Goal: Task Accomplishment & Management: Complete application form

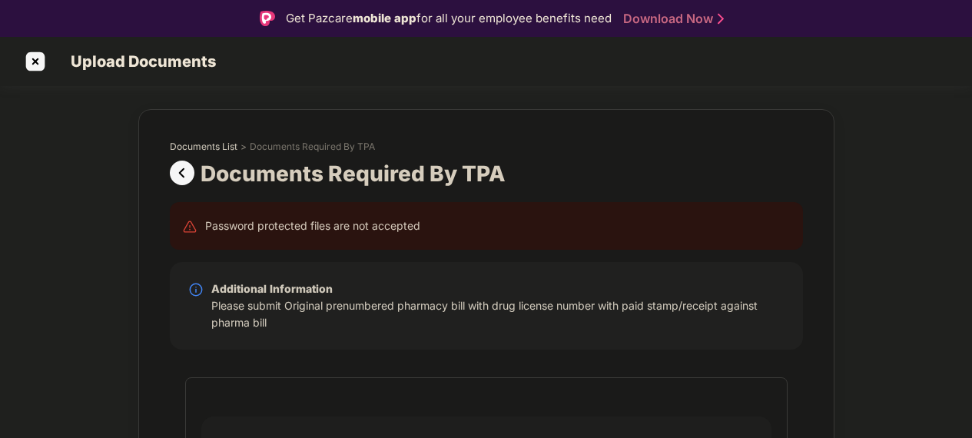
scroll to position [48, 0]
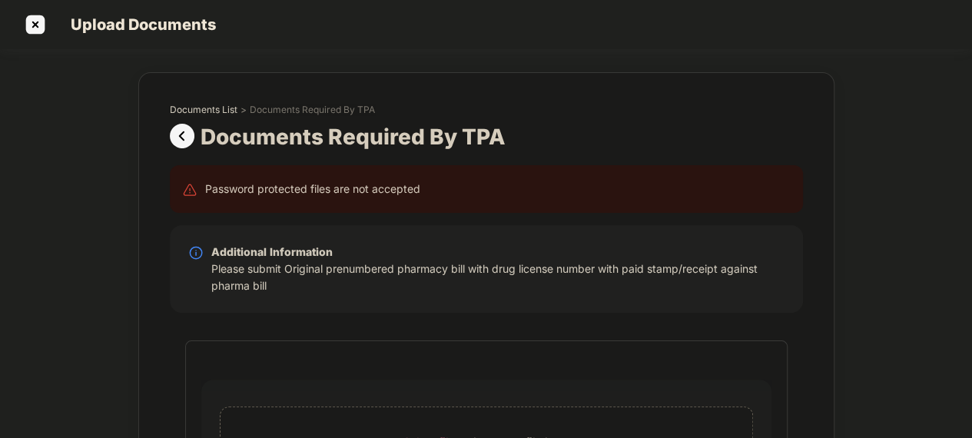
click at [42, 15] on img at bounding box center [35, 24] width 25 height 25
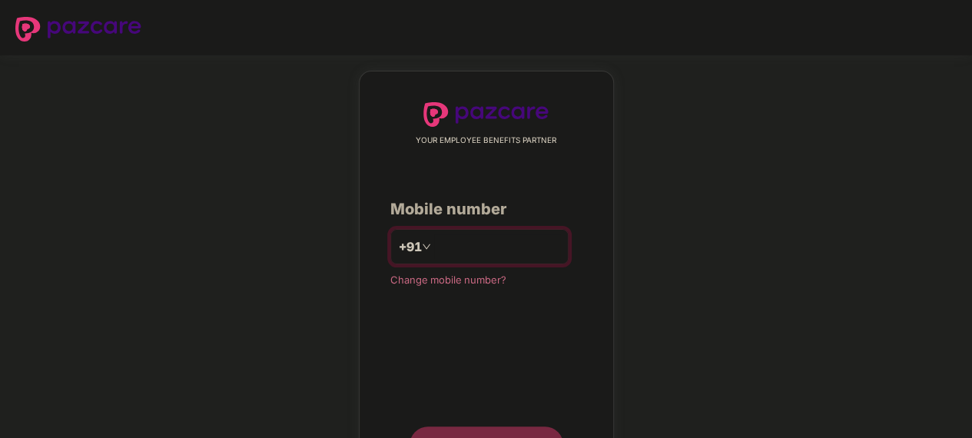
click at [501, 238] on input "number" at bounding box center [497, 246] width 126 height 25
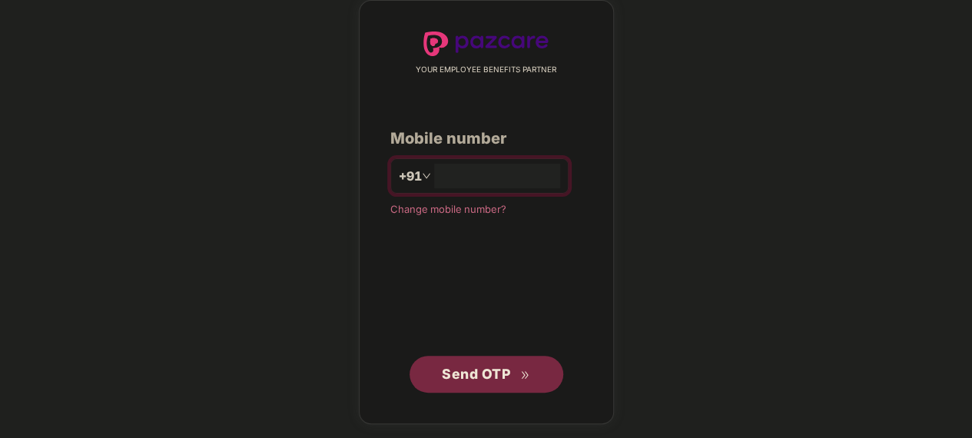
type input "**********"
click at [488, 366] on span "Send OTP" at bounding box center [476, 374] width 68 height 16
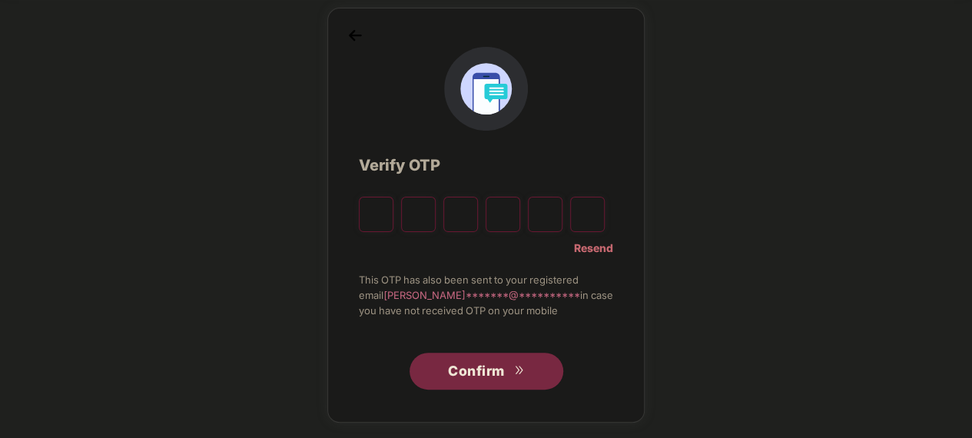
scroll to position [63, 0]
type input "*"
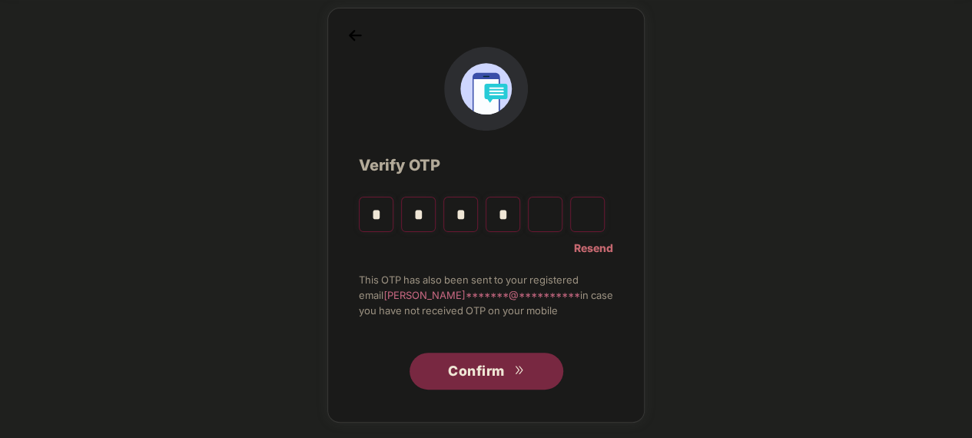
type input "*"
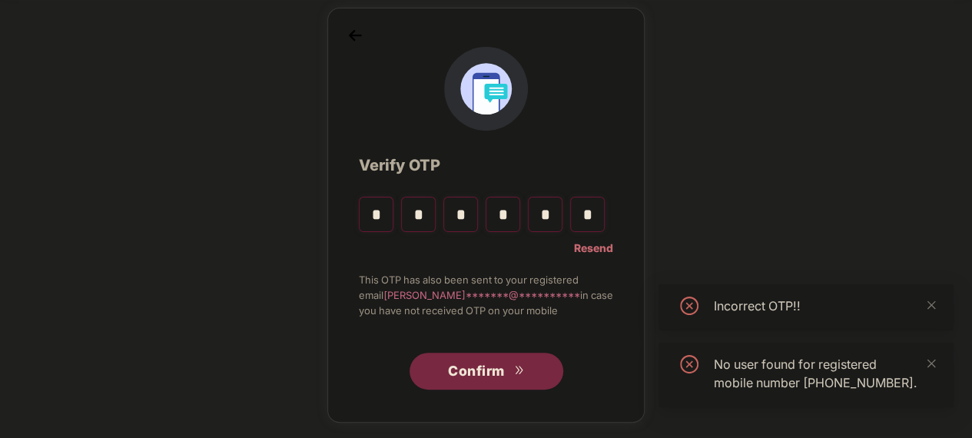
type input "*"
click at [485, 367] on span "Confirm" at bounding box center [476, 371] width 57 height 22
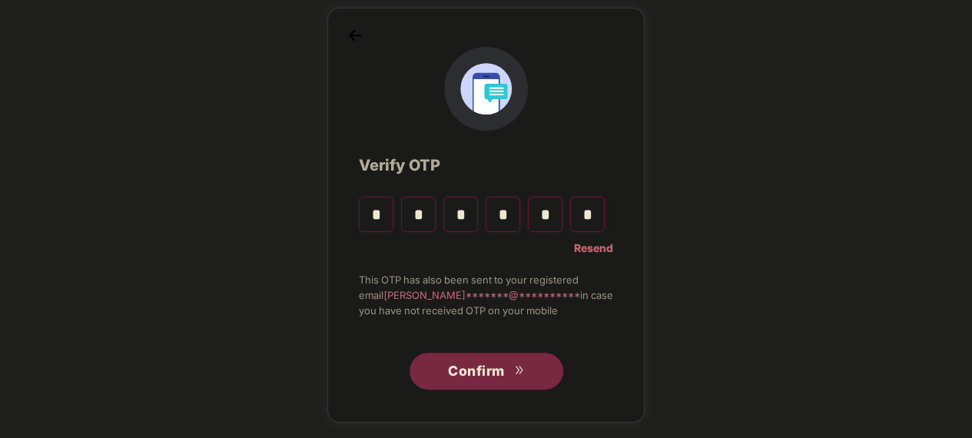
click at [598, 212] on input "*" at bounding box center [587, 214] width 35 height 35
type input "*"
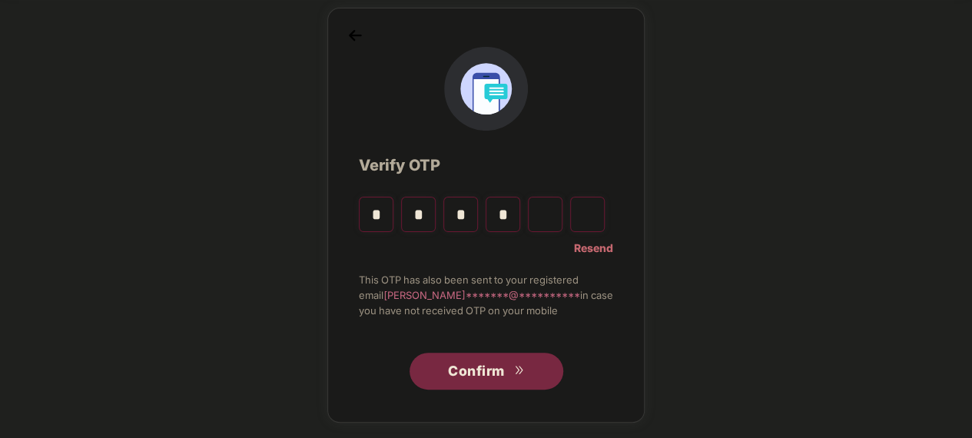
type input "*"
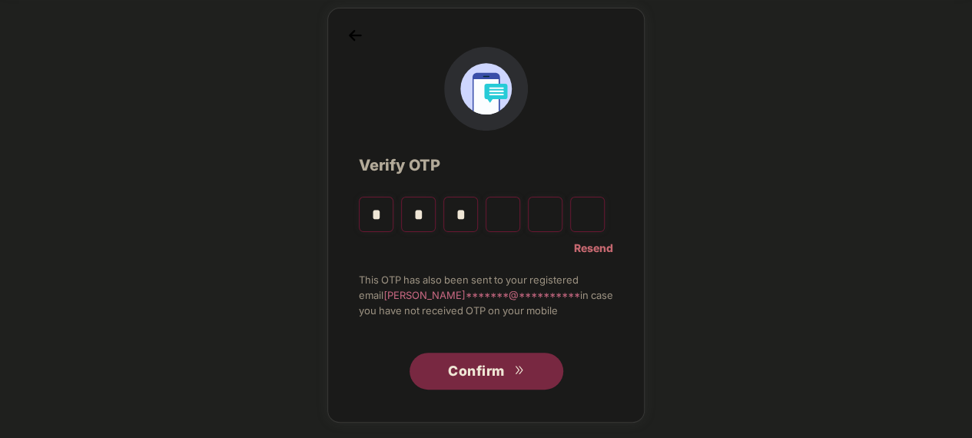
type input "*"
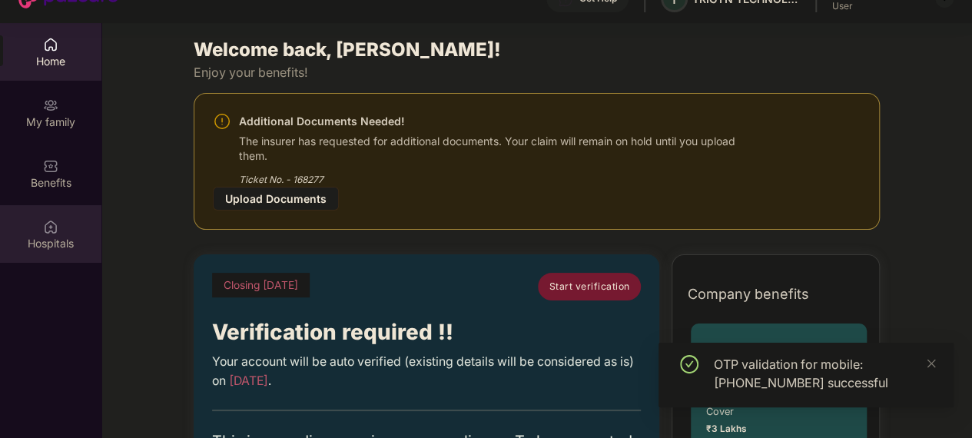
click at [51, 225] on img at bounding box center [50, 226] width 15 height 15
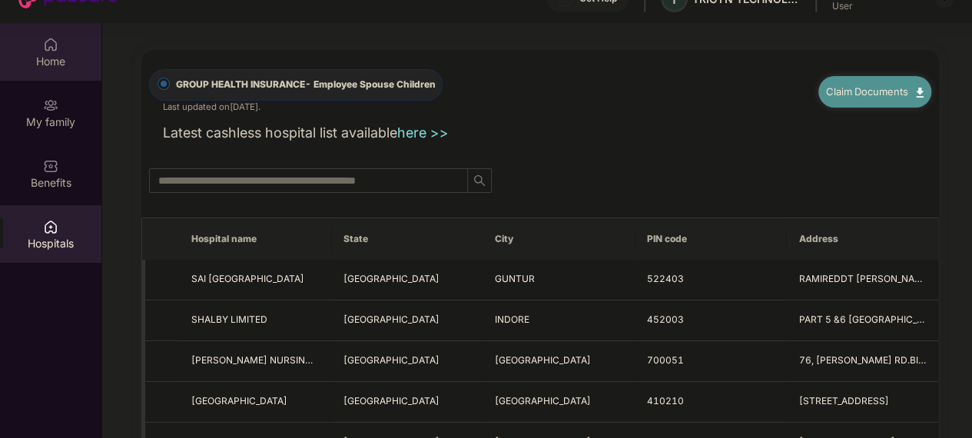
click at [46, 48] on img at bounding box center [50, 44] width 15 height 15
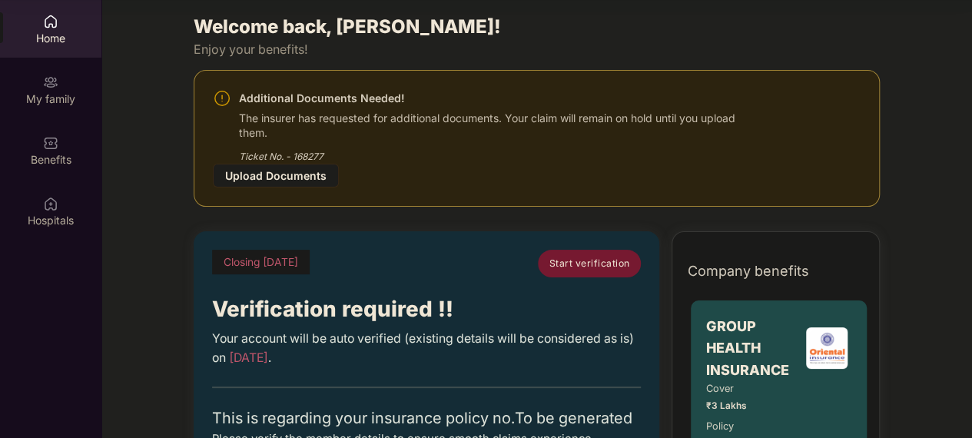
scroll to position [98, 0]
click at [542, 293] on div "Verification required !!" at bounding box center [426, 310] width 429 height 34
click at [275, 166] on div "Upload Documents" at bounding box center [276, 176] width 126 height 24
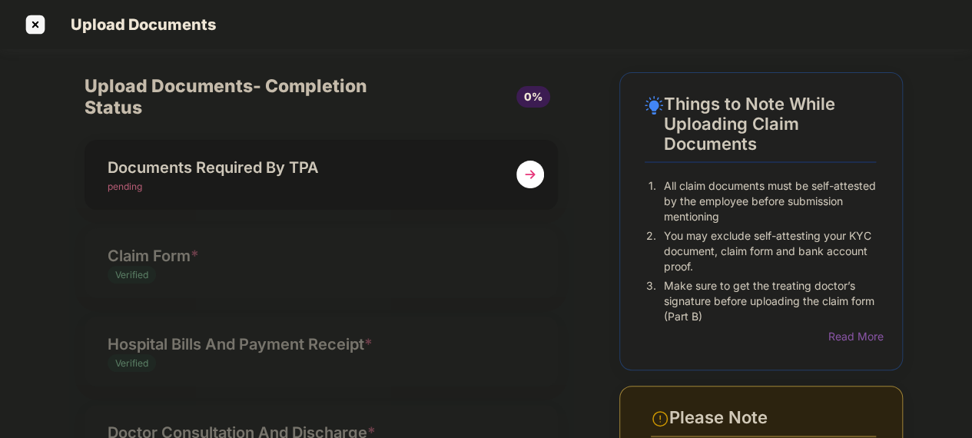
click at [46, 12] on img at bounding box center [35, 24] width 25 height 25
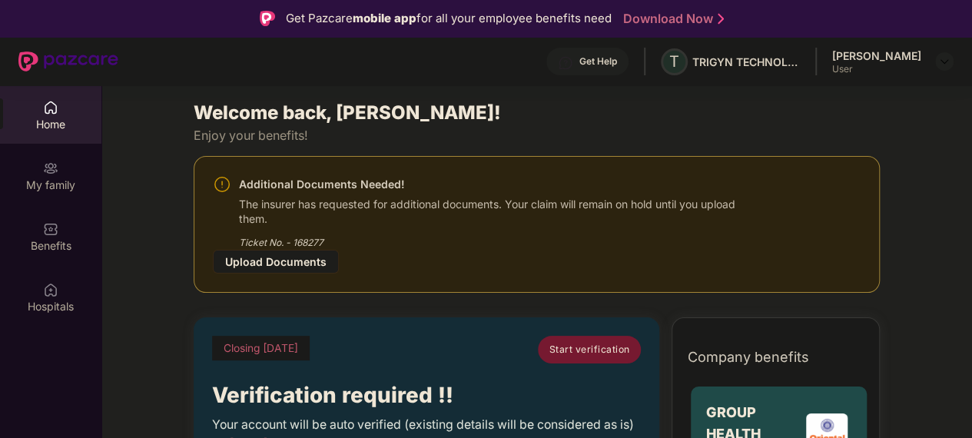
click at [267, 261] on div "Upload Documents" at bounding box center [276, 262] width 126 height 24
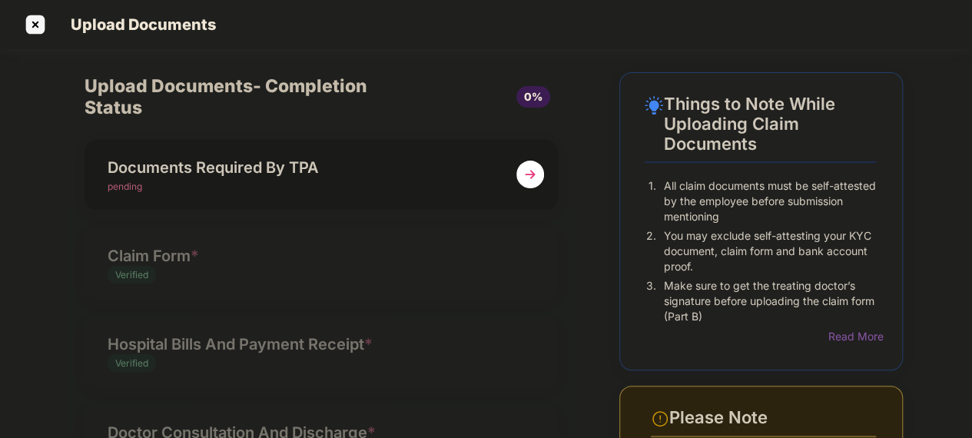
click at [39, 25] on div "Upload Documents" at bounding box center [486, 24] width 972 height 49
click at [41, 12] on img at bounding box center [35, 24] width 25 height 25
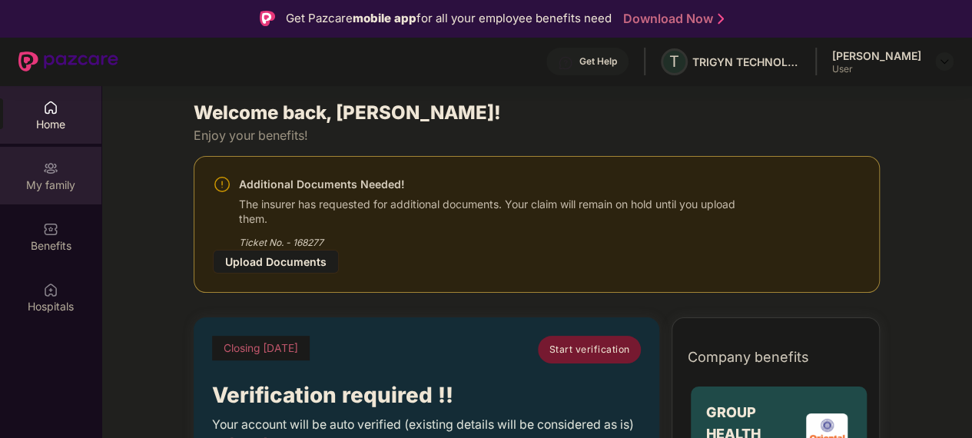
click at [54, 170] on img at bounding box center [50, 168] width 15 height 15
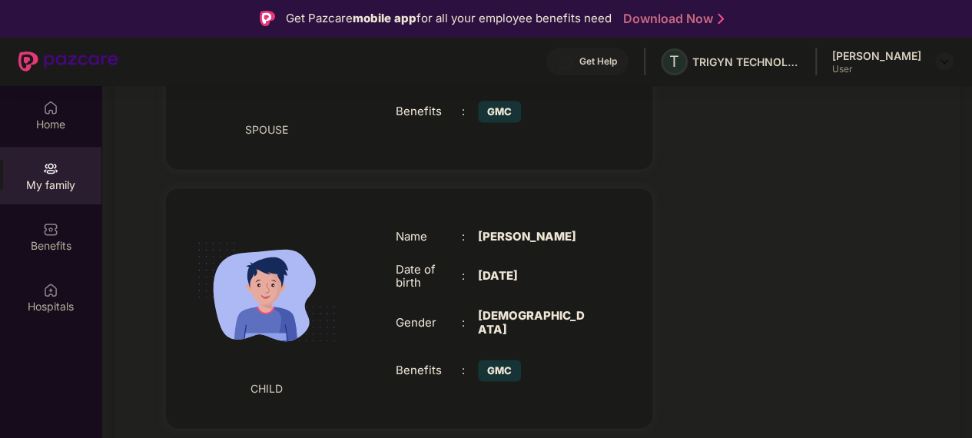
scroll to position [1111, 0]
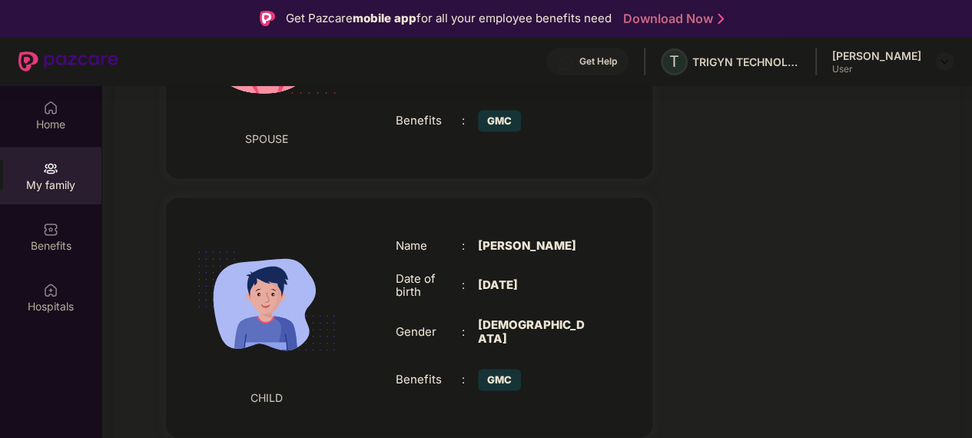
click at [505, 369] on span "GMC" at bounding box center [499, 380] width 43 height 22
click at [493, 369] on span "GMC" at bounding box center [499, 380] width 43 height 22
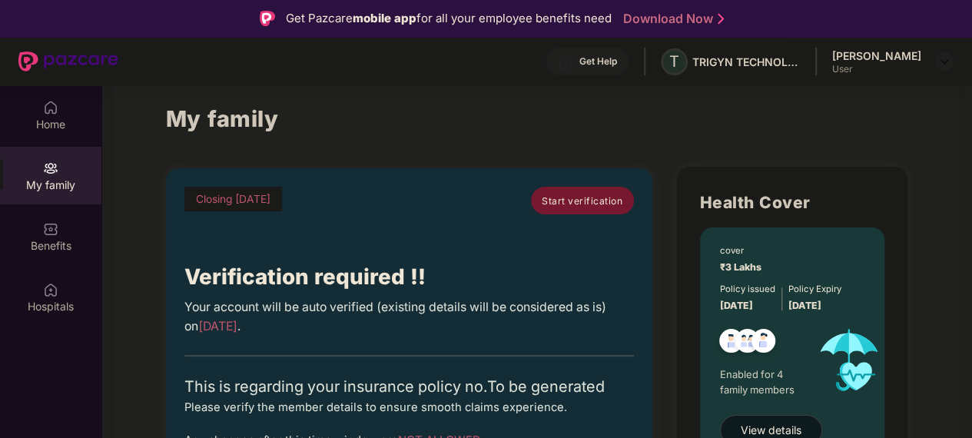
scroll to position [0, 0]
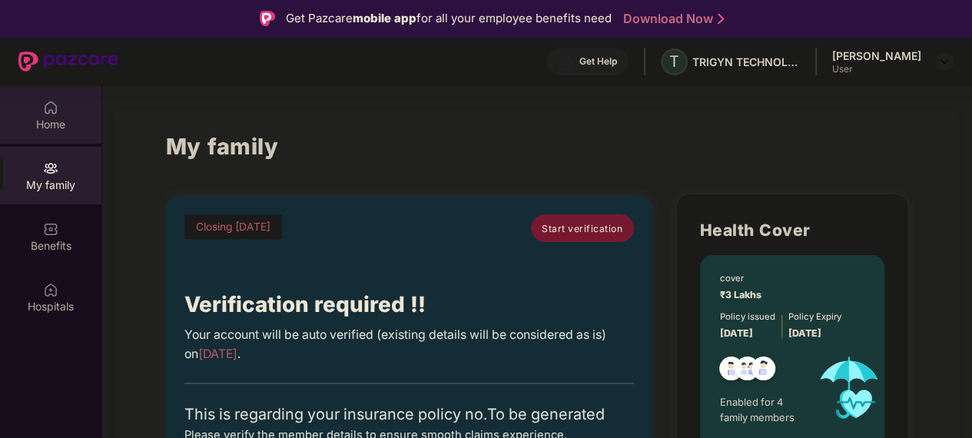
click at [58, 108] on div "Home" at bounding box center [50, 115] width 101 height 58
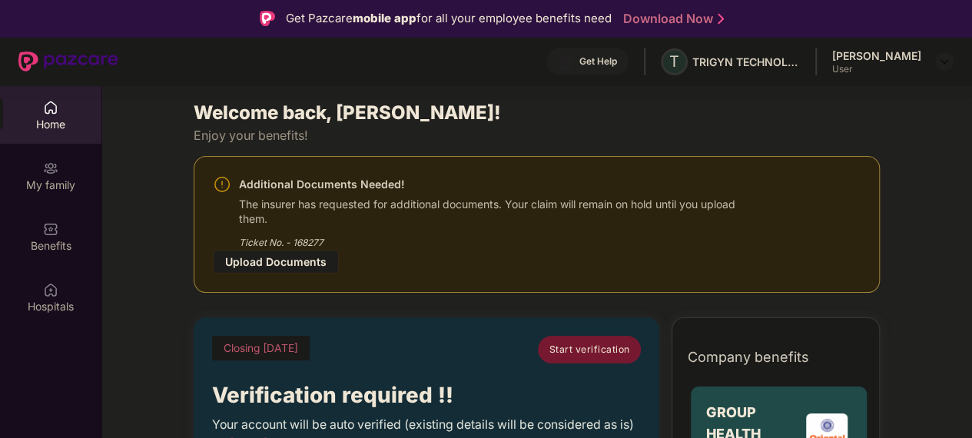
click at [307, 234] on div "Ticket No. - 168277" at bounding box center [496, 238] width 514 height 24
drag, startPoint x: 234, startPoint y: 240, endPoint x: 363, endPoint y: 238, distance: 129.1
click at [363, 238] on div "Additional Documents Needed! The insurer has requested for additional documents…" at bounding box center [483, 212] width 540 height 75
copy div "Ticket No. - 168277"
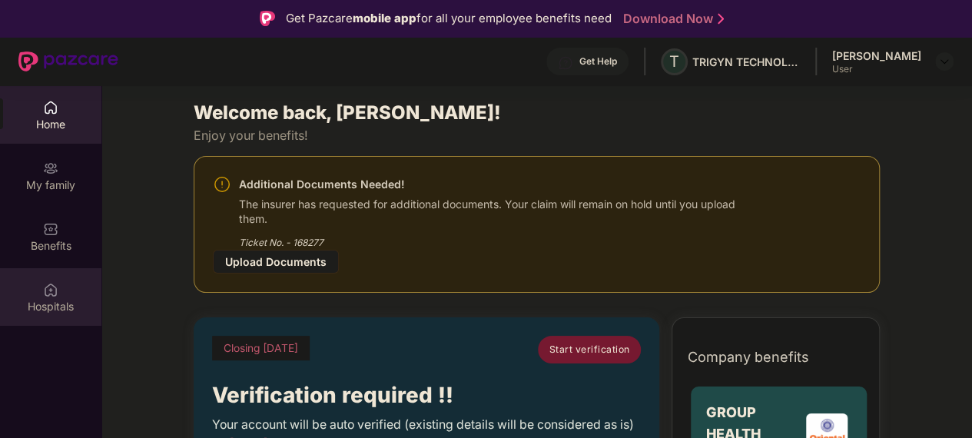
click at [54, 297] on div "Hospitals" at bounding box center [50, 297] width 101 height 58
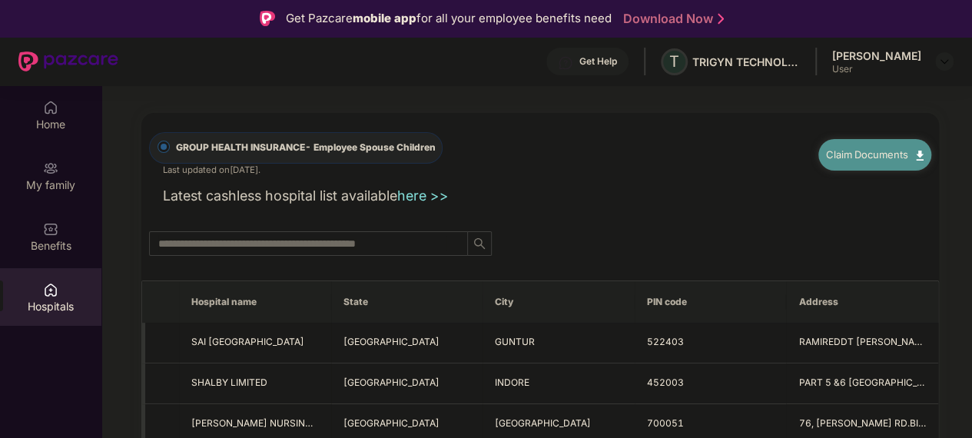
click at [67, 121] on div "Home" at bounding box center [50, 124] width 101 height 15
